Goal: Find specific page/section: Find specific page/section

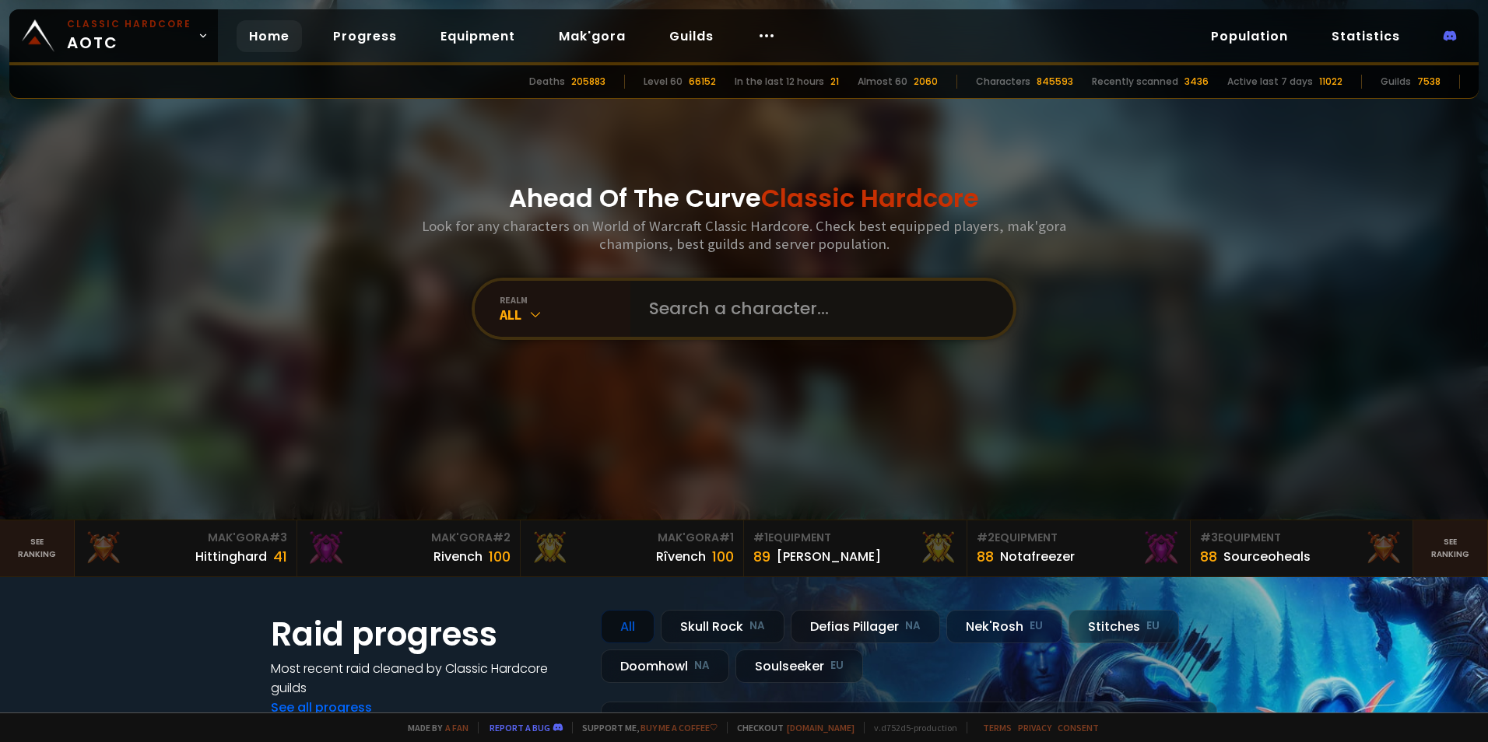
click at [766, 296] on input "text" at bounding box center [817, 309] width 355 height 56
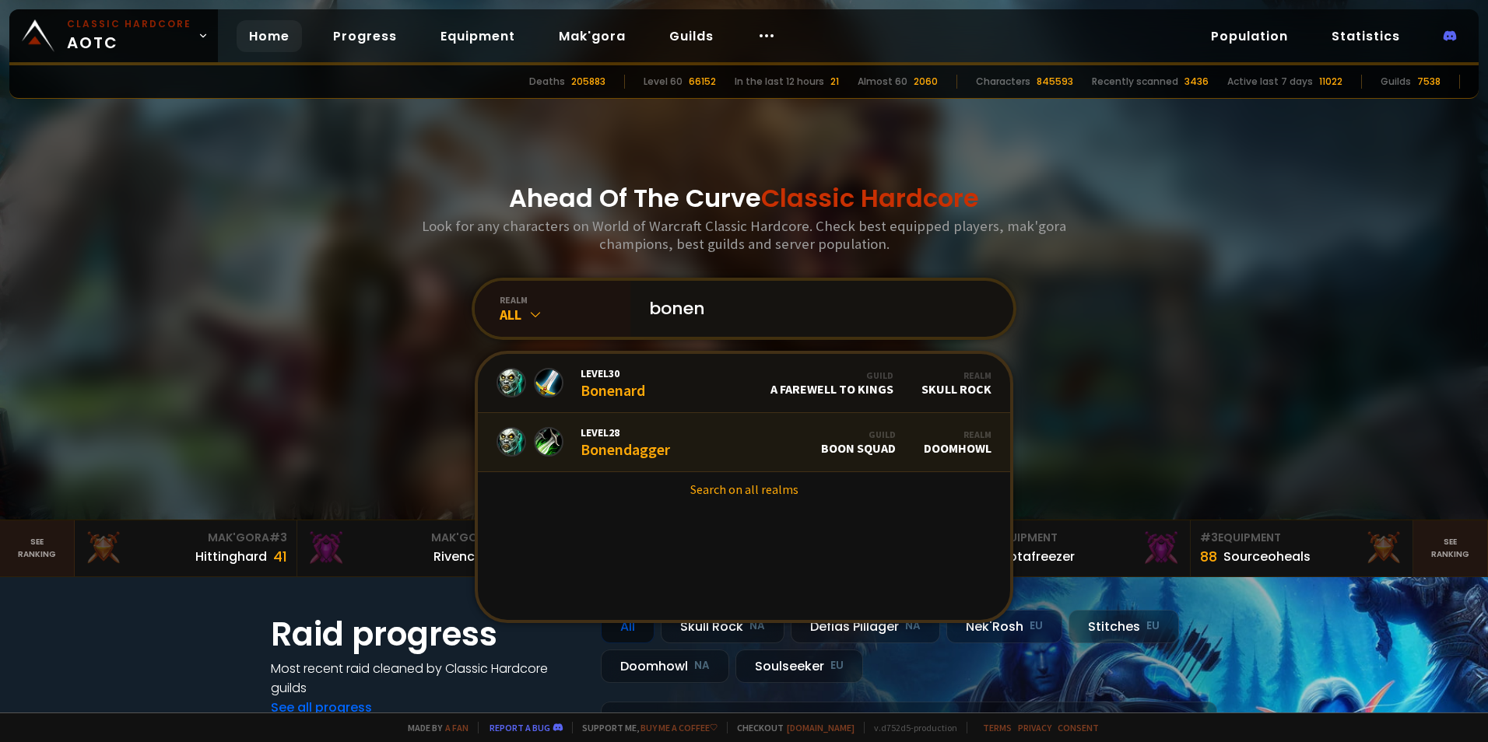
type input "bonen"
click at [671, 434] on link "Level 28 Bonendagger Guild Boon Squad Realm Doomhowl" at bounding box center [744, 442] width 532 height 59
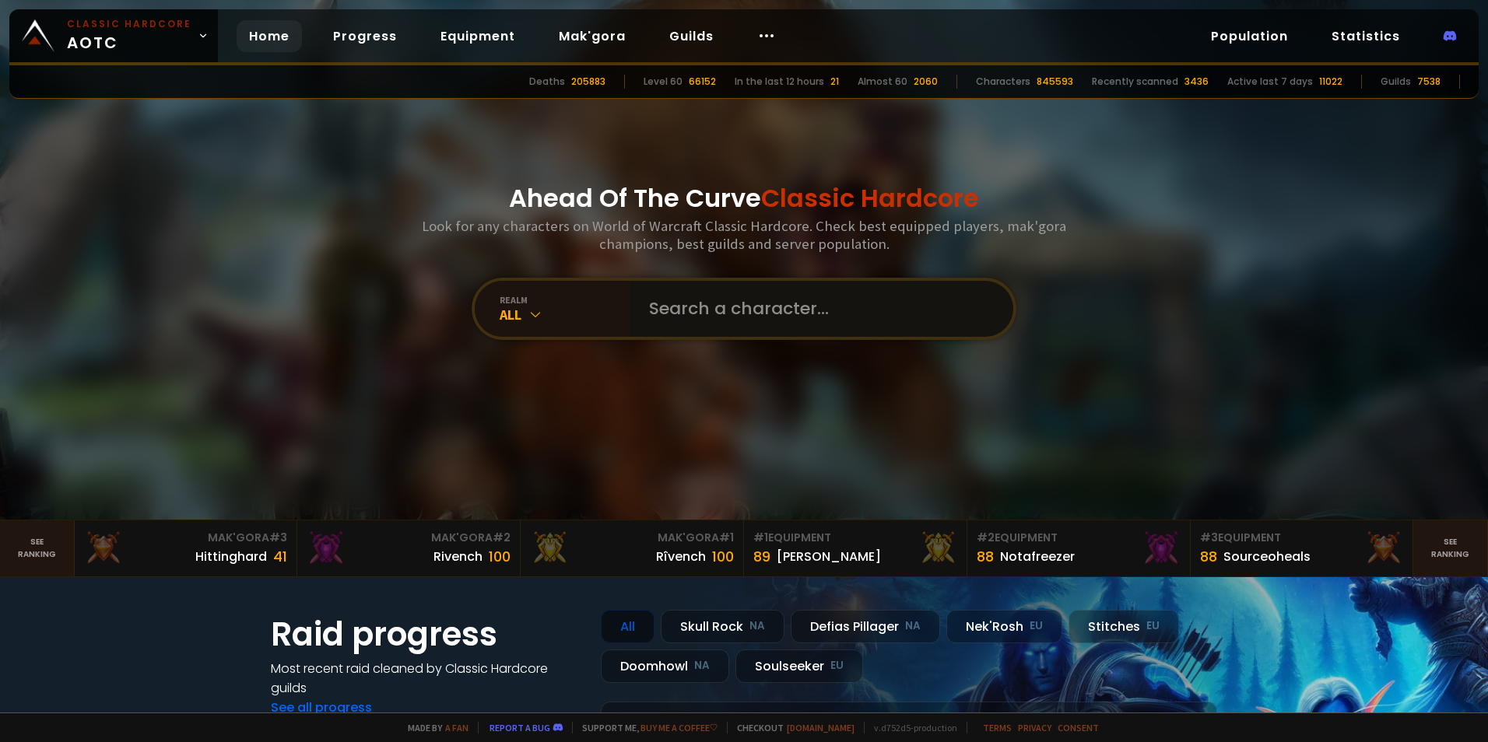
click at [685, 296] on input "text" at bounding box center [817, 309] width 355 height 56
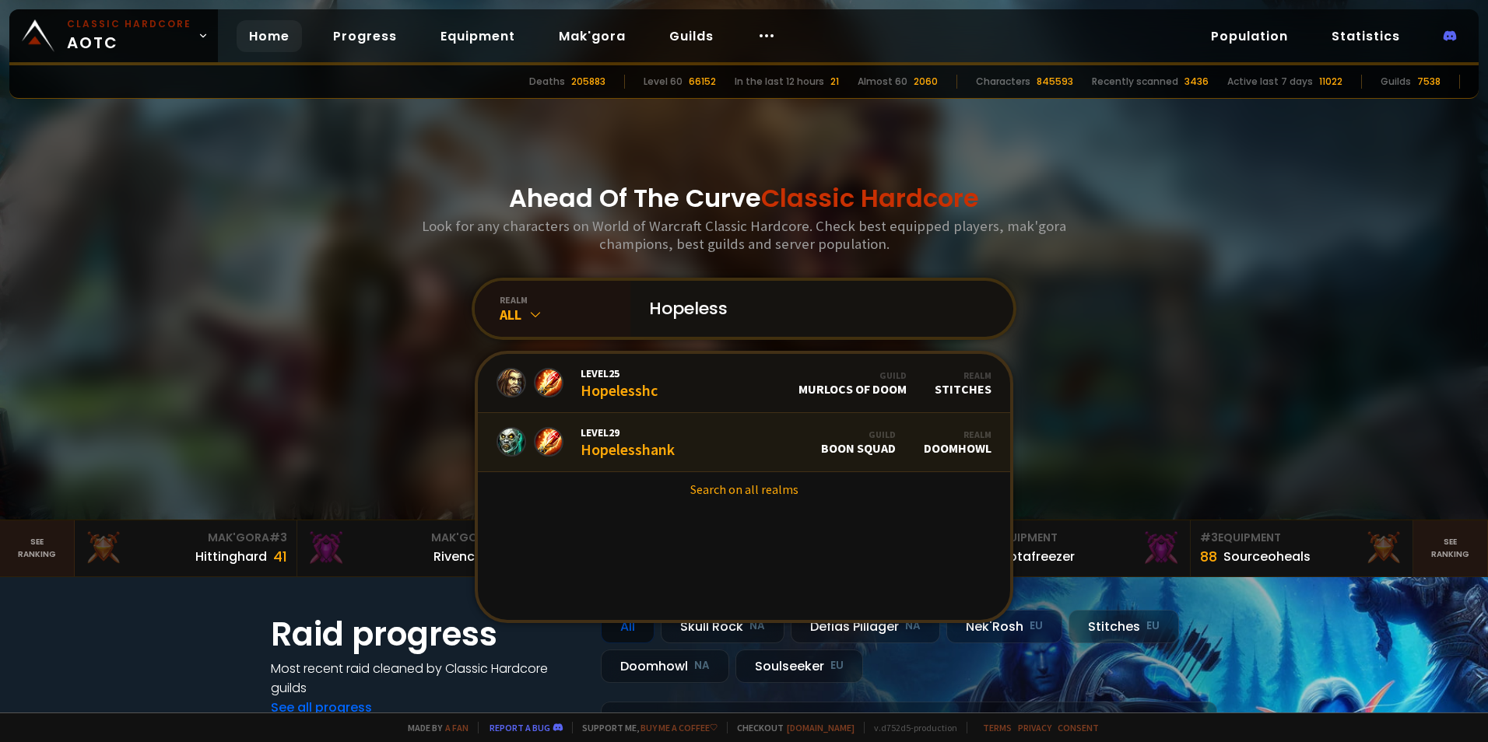
type input "Hopeless"
click at [627, 454] on div "Level 29 Hopelesshank" at bounding box center [628, 442] width 94 height 33
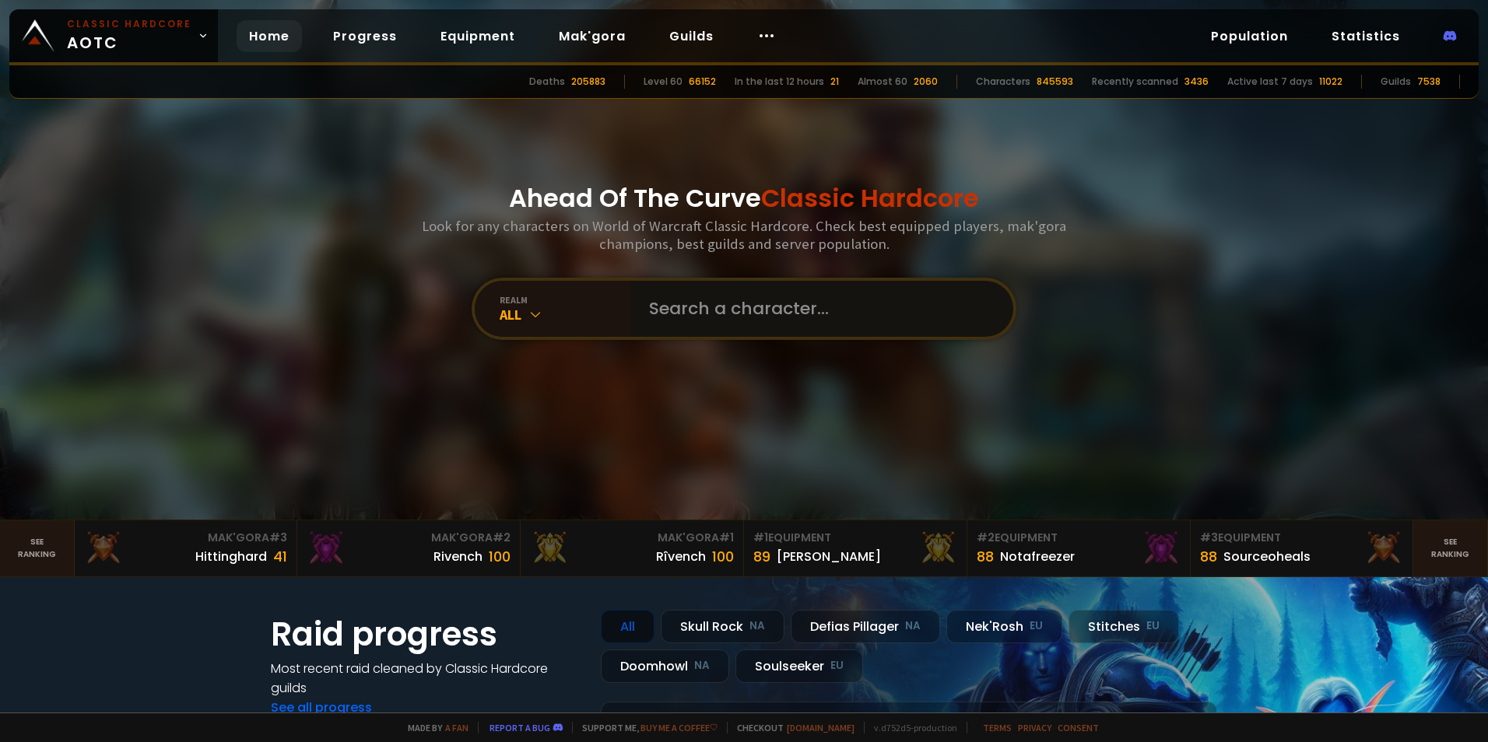
click at [690, 299] on input "text" at bounding box center [817, 309] width 355 height 56
